Goal: Find specific fact: Find specific fact

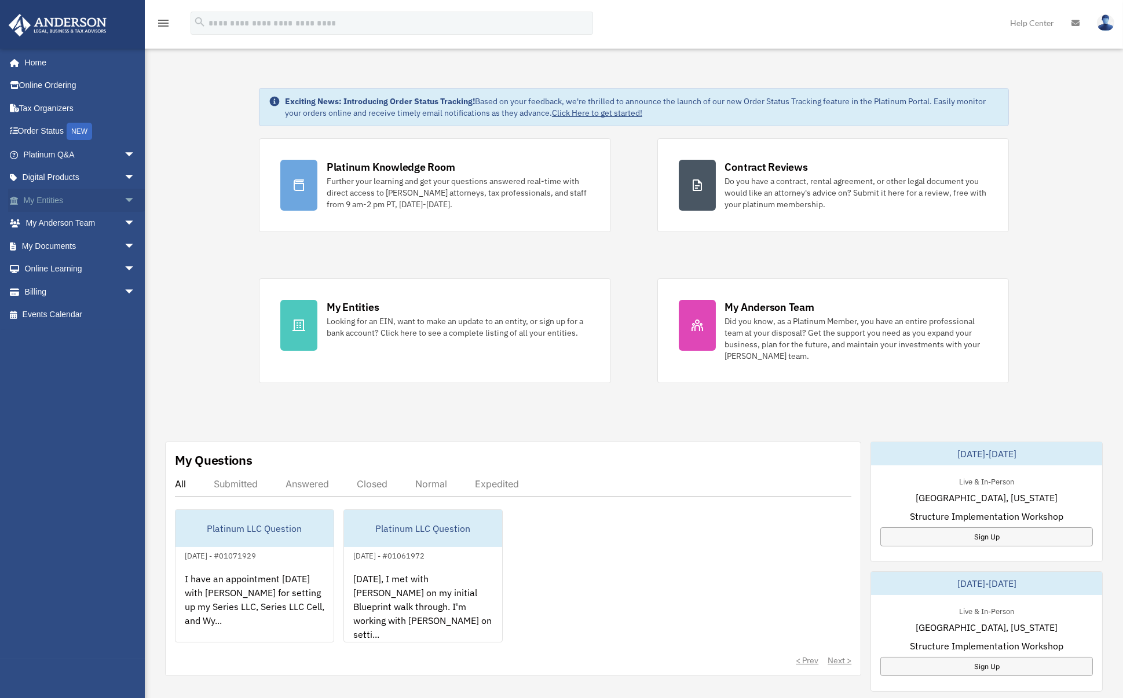
click at [108, 202] on link "My Entities arrow_drop_down" at bounding box center [80, 200] width 145 height 23
click at [124, 202] on span "arrow_drop_down" at bounding box center [135, 201] width 23 height 24
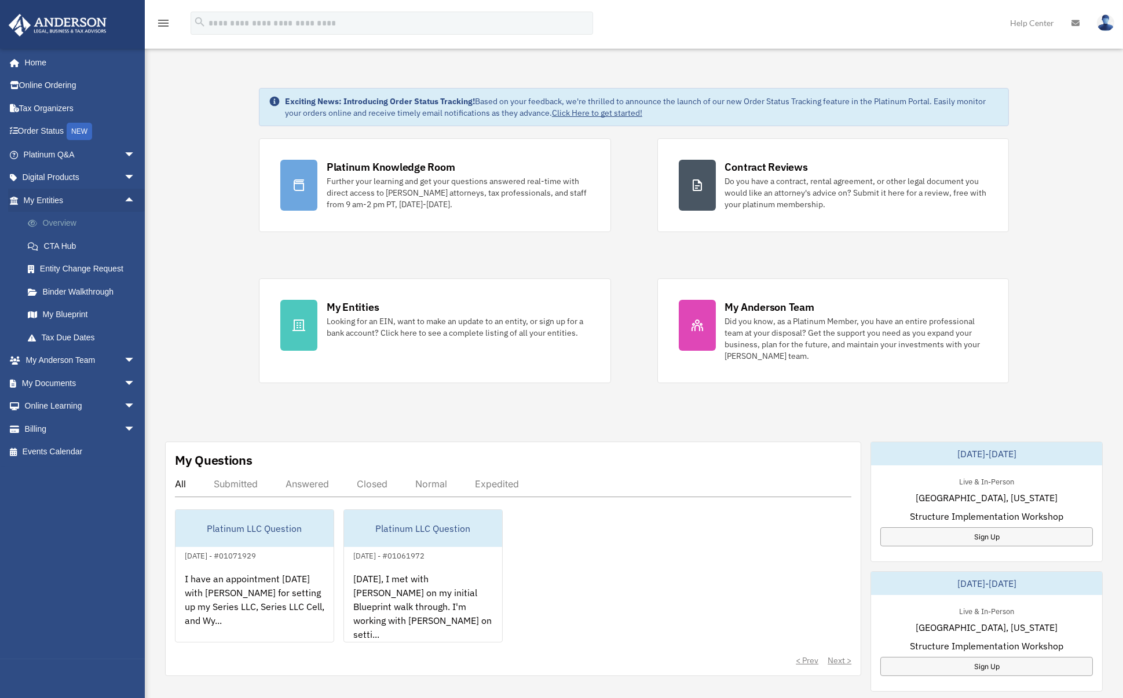
click at [61, 222] on link "Overview" at bounding box center [84, 223] width 137 height 23
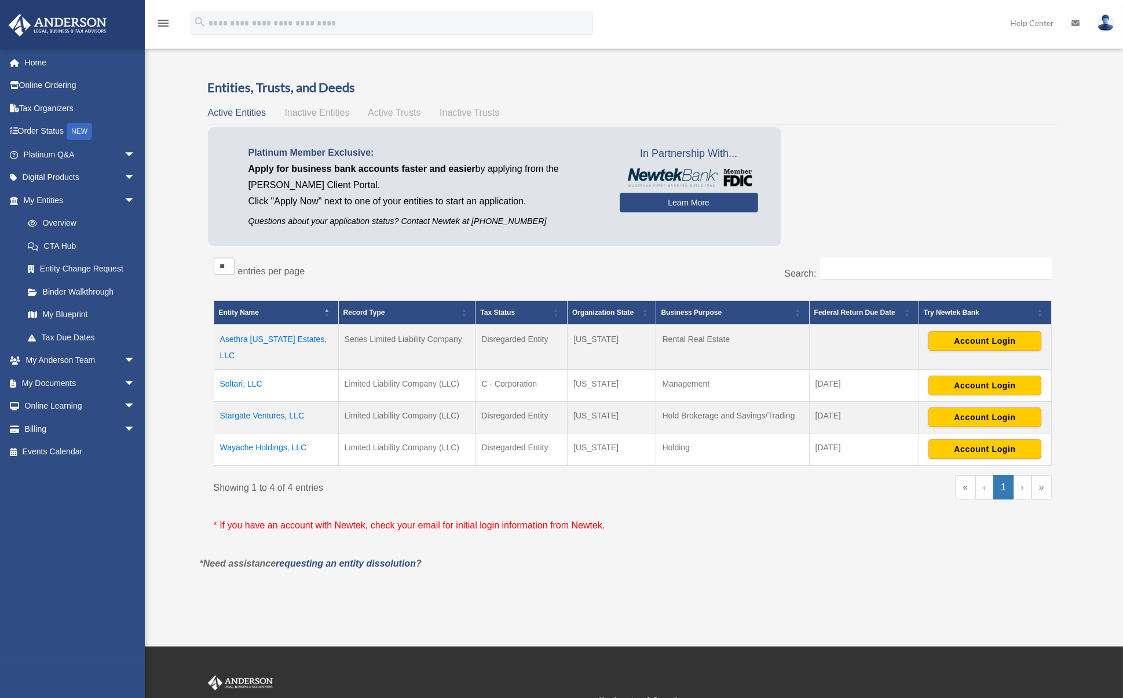
click at [257, 433] on td "Wayache Holdings, LLC" at bounding box center [276, 449] width 124 height 32
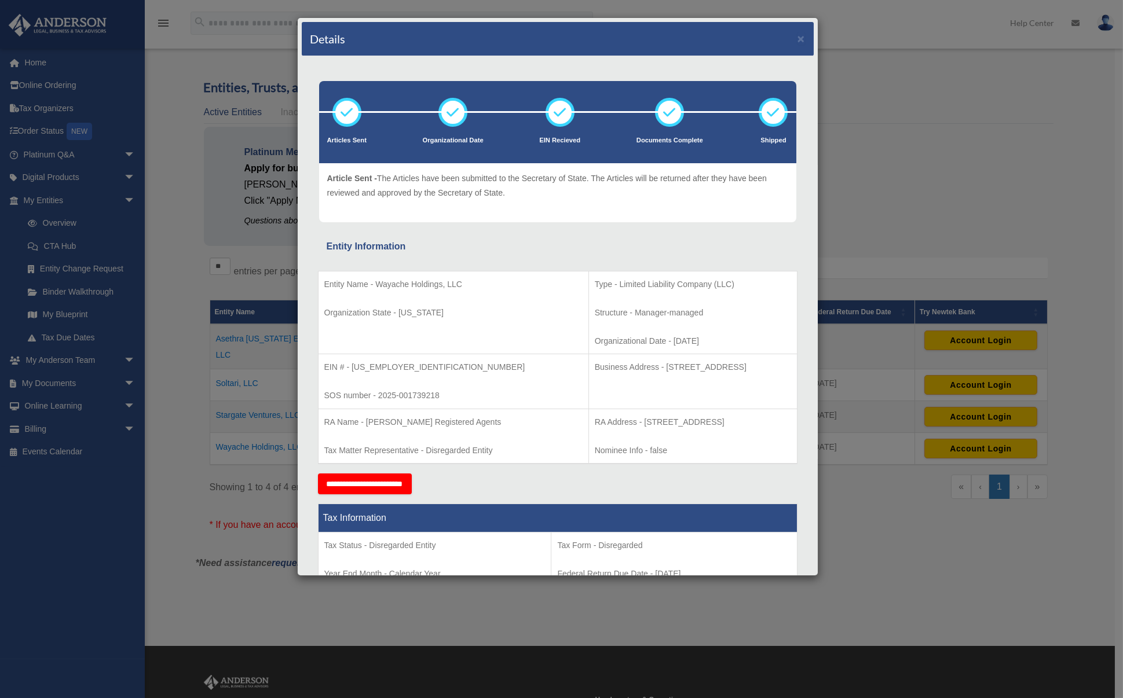
click at [595, 361] on p "Business Address - [STREET_ADDRESS]" at bounding box center [693, 367] width 196 height 14
drag, startPoint x: 398, startPoint y: 368, endPoint x: 352, endPoint y: 367, distance: 45.7
click at [352, 367] on p "EIN # - [US_EMPLOYER_IDENTIFICATION_NUMBER]" at bounding box center [453, 367] width 258 height 14
copy p "[US_EMPLOYER_IDENTIFICATION_NUMBER]"
click at [797, 36] on button "×" at bounding box center [801, 38] width 8 height 12
